Goal: Transaction & Acquisition: Subscribe to service/newsletter

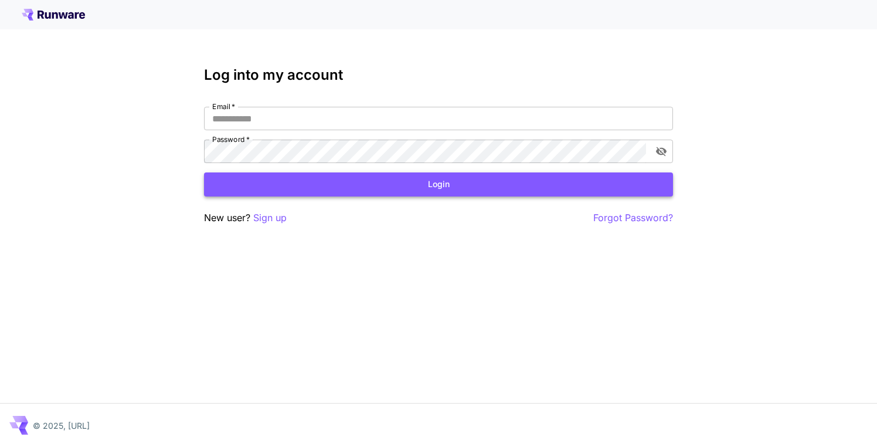
type input "**********"
click at [457, 180] on button "Login" at bounding box center [438, 184] width 469 height 24
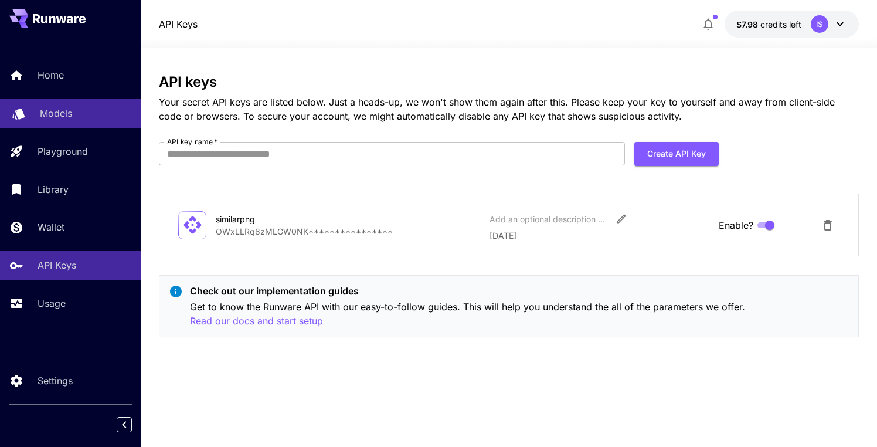
click at [66, 107] on p "Models" at bounding box center [56, 113] width 32 height 14
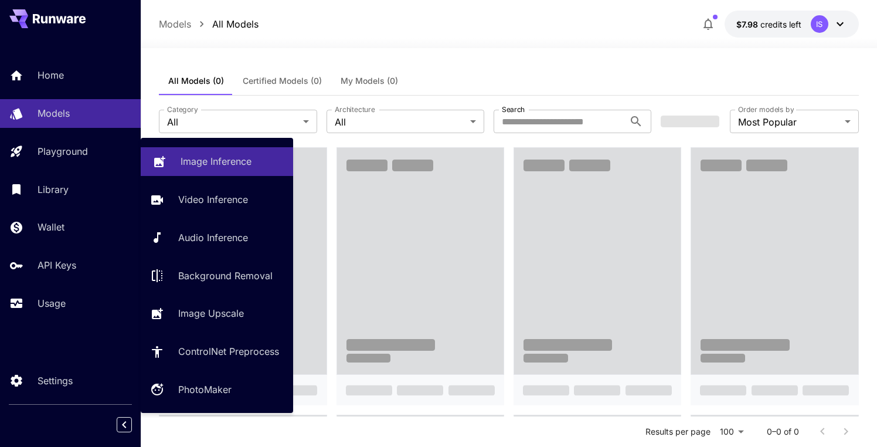
click at [224, 156] on p "Image Inference" at bounding box center [216, 161] width 71 height 14
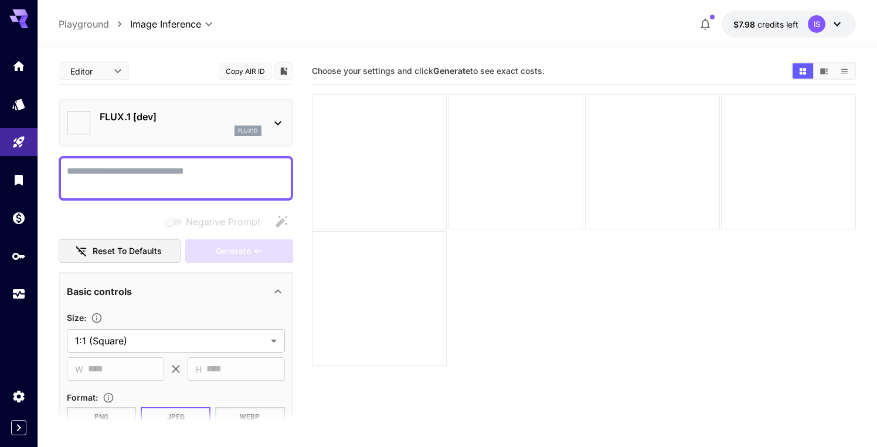
type input "**********"
click at [278, 127] on icon at bounding box center [278, 123] width 14 height 14
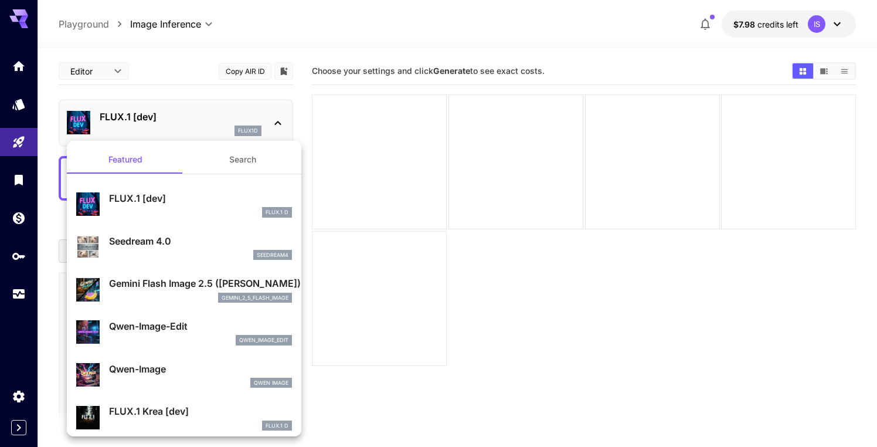
click at [195, 239] on p "Seedream 4.0" at bounding box center [200, 241] width 183 height 14
type input "**********"
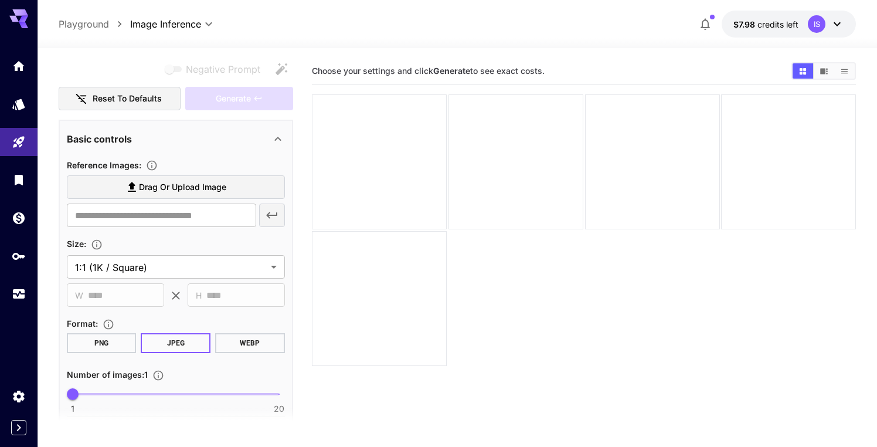
scroll to position [227, 0]
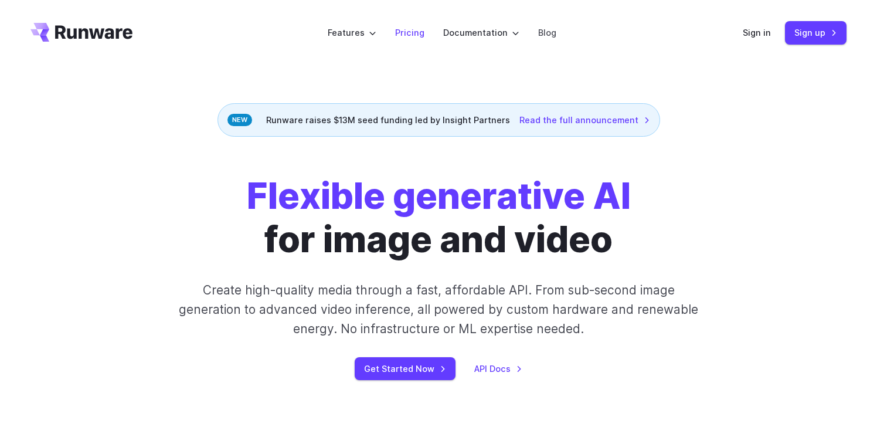
click at [423, 32] on link "Pricing" at bounding box center [409, 32] width 29 height 13
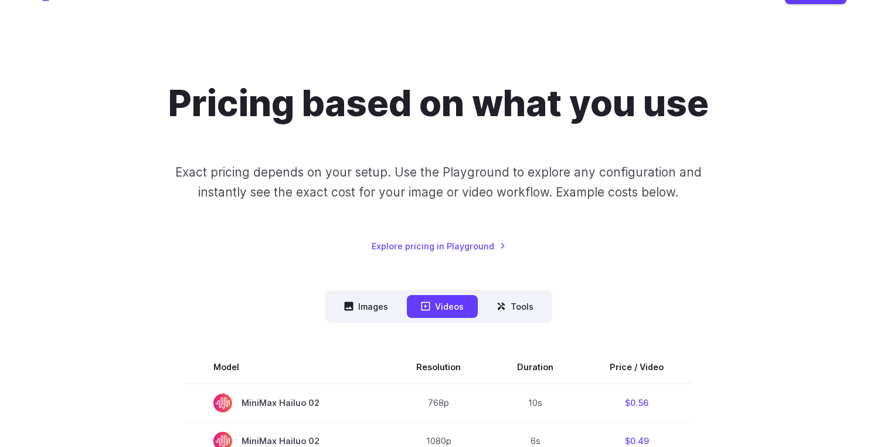
scroll to position [63, 0]
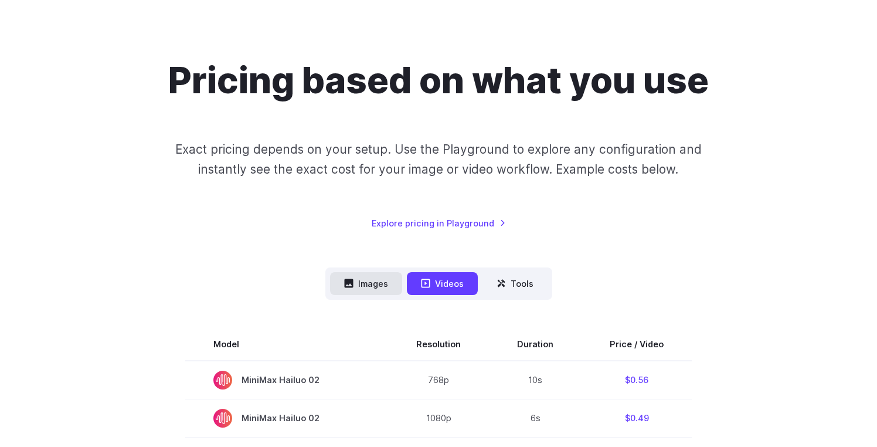
click at [382, 277] on button "Images" at bounding box center [366, 283] width 72 height 23
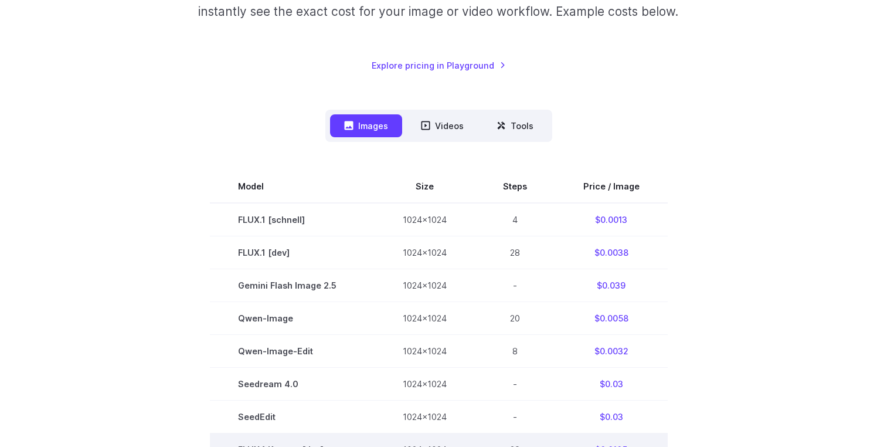
scroll to position [205, 0]
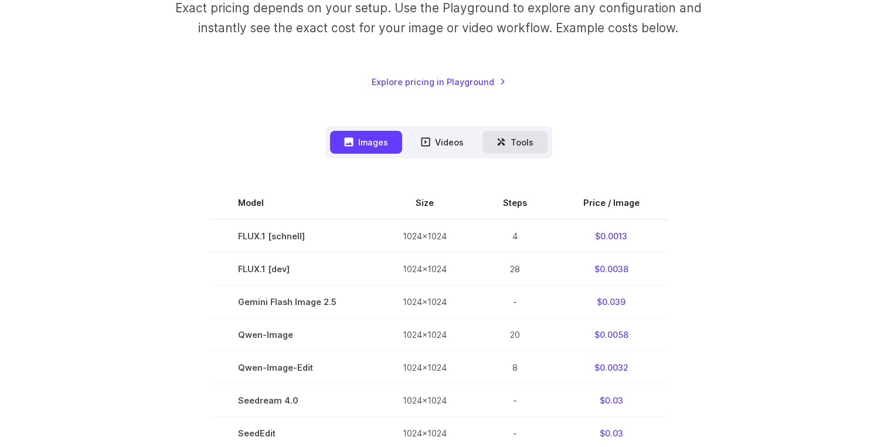
click at [522, 144] on button "Tools" at bounding box center [514, 142] width 65 height 23
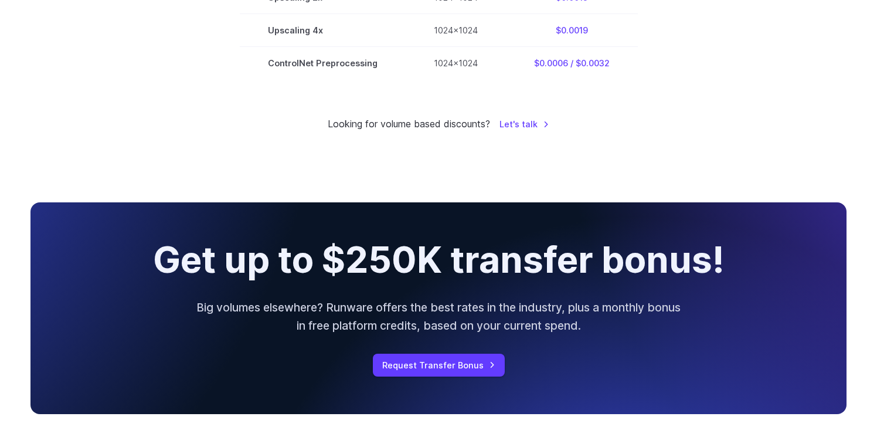
scroll to position [496, 0]
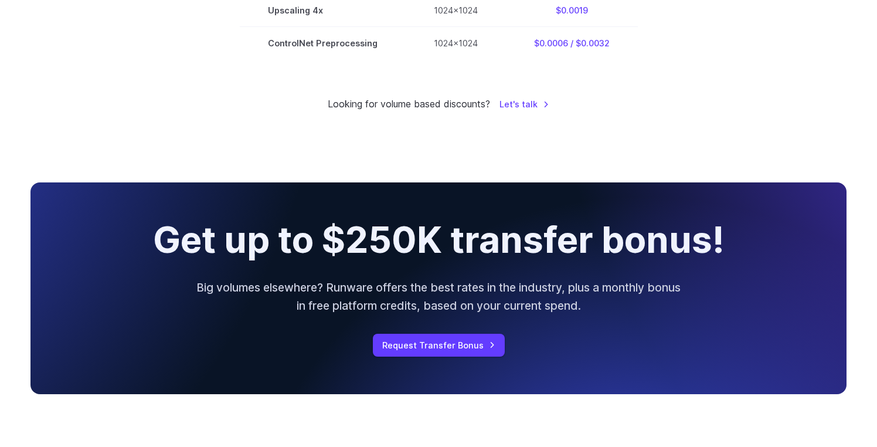
click at [353, 289] on p "Big volumes elsewhere? Runware offers the best rates in the industry, plus a mo…" at bounding box center [439, 296] width 488 height 36
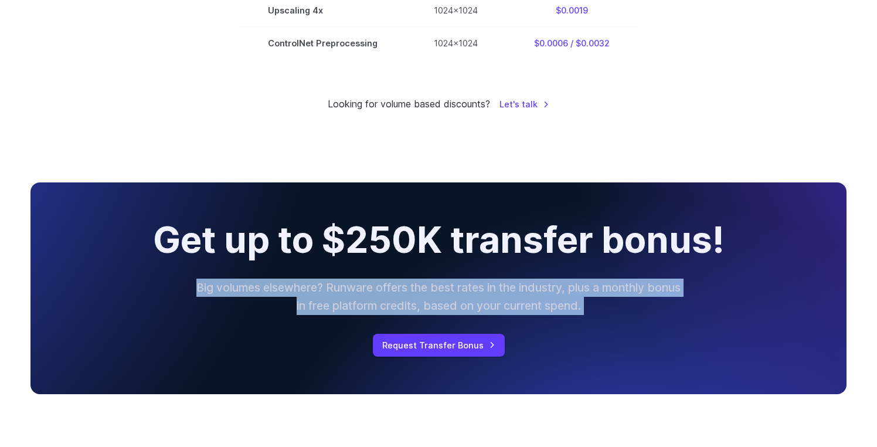
click at [337, 292] on p "Big volumes elsewhere? Runware offers the best rates in the industry, plus a mo…" at bounding box center [439, 296] width 488 height 36
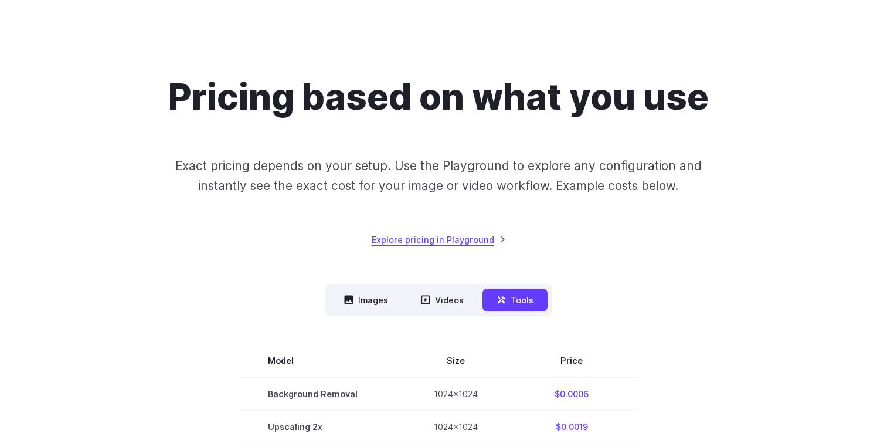
scroll to position [226, 0]
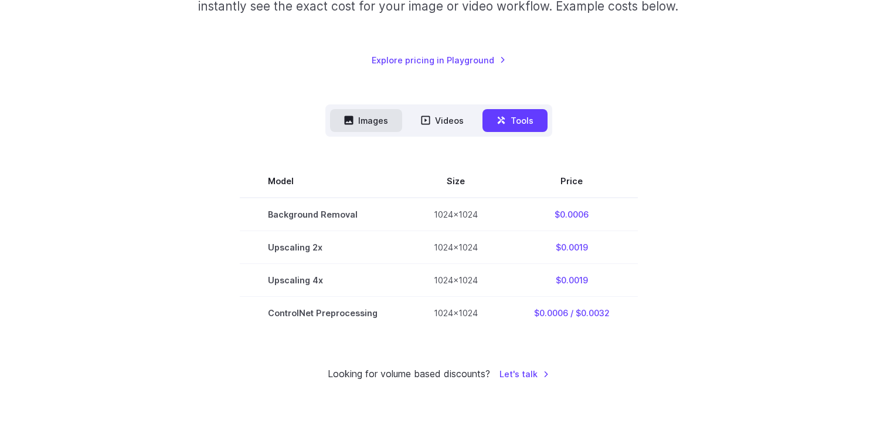
click at [385, 121] on button "Images" at bounding box center [366, 120] width 72 height 23
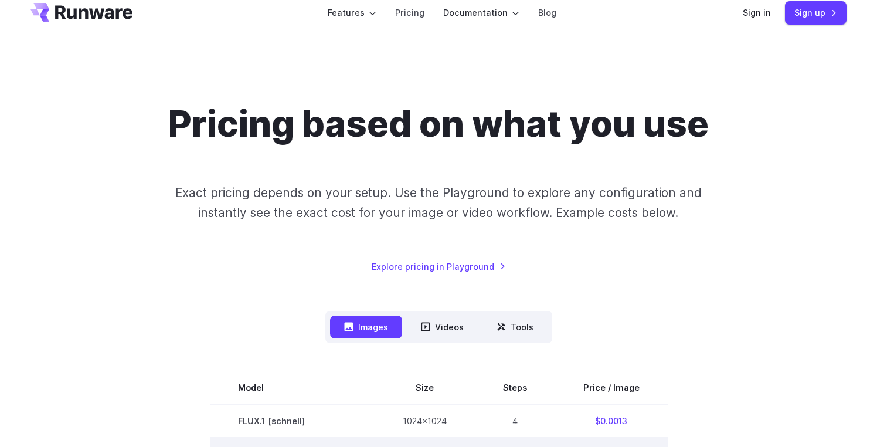
scroll to position [0, 0]
